Goal: Information Seeking & Learning: Stay updated

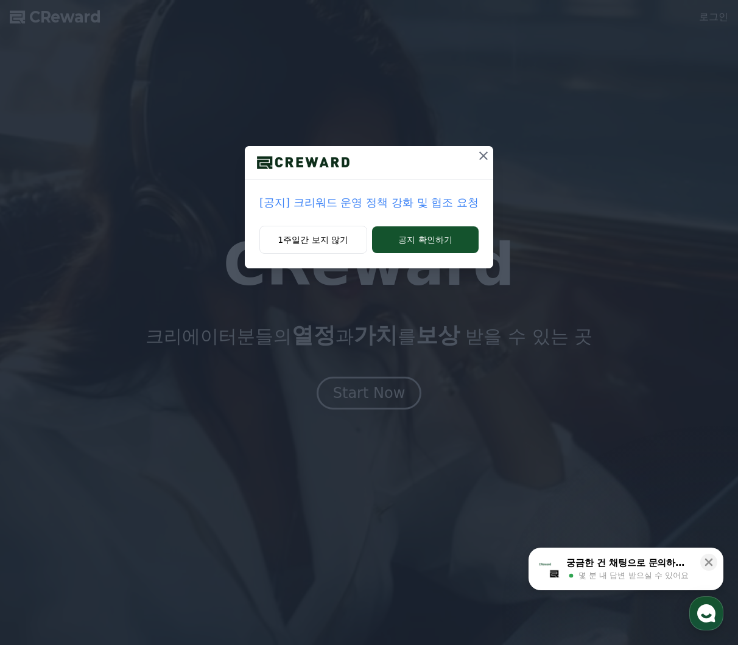
click at [301, 206] on p "[공지] 크리워드 운영 정책 강화 및 협조 요청" at bounding box center [368, 202] width 219 height 17
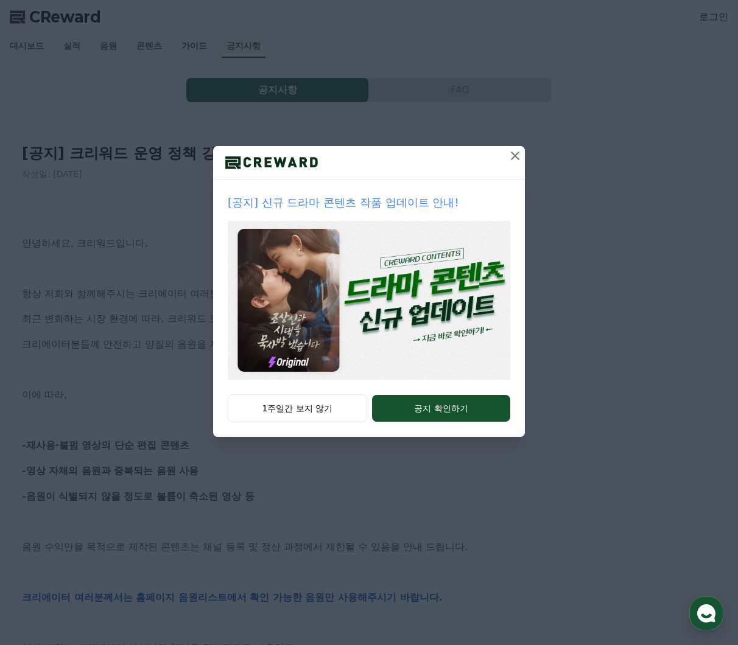
click at [519, 150] on icon at bounding box center [515, 156] width 15 height 15
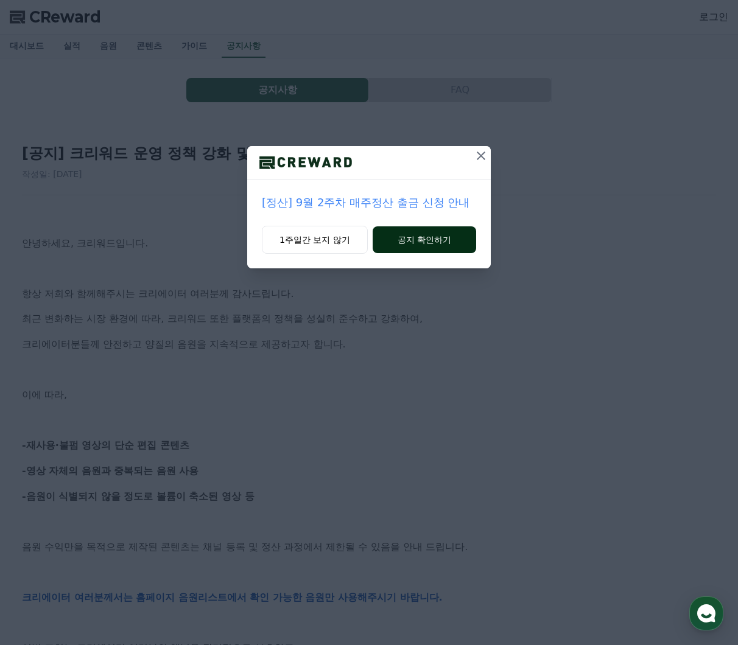
click at [458, 243] on button "공지 확인하기" at bounding box center [425, 240] width 104 height 27
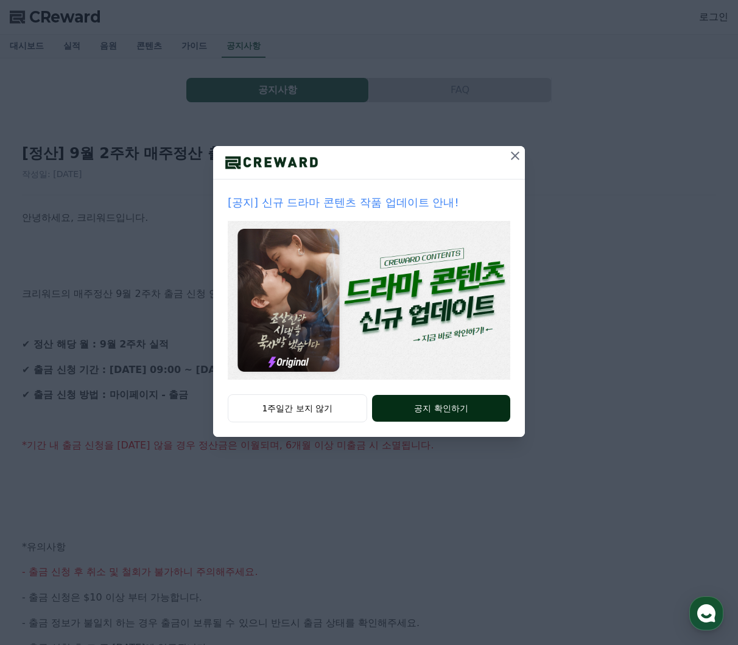
click at [436, 418] on button "공지 확인하기" at bounding box center [441, 408] width 138 height 27
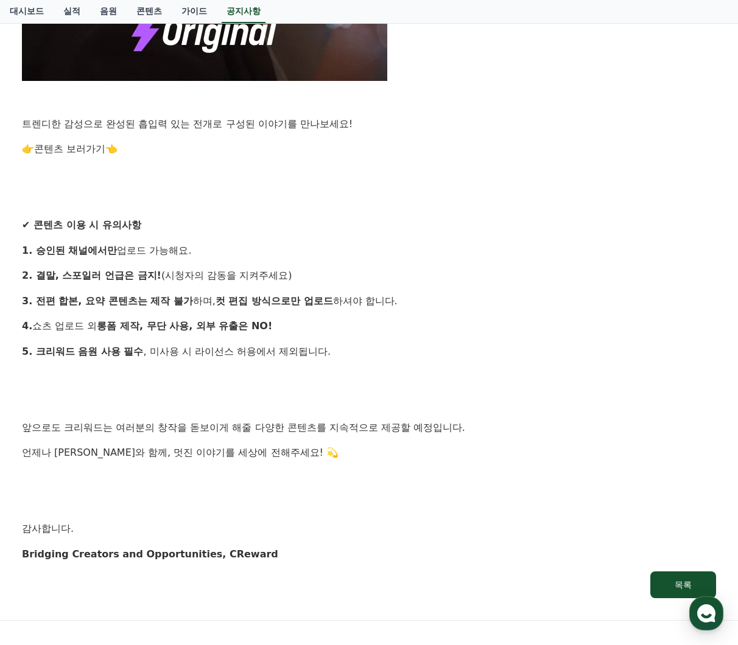
scroll to position [792, 0]
